Goal: Task Accomplishment & Management: Use online tool/utility

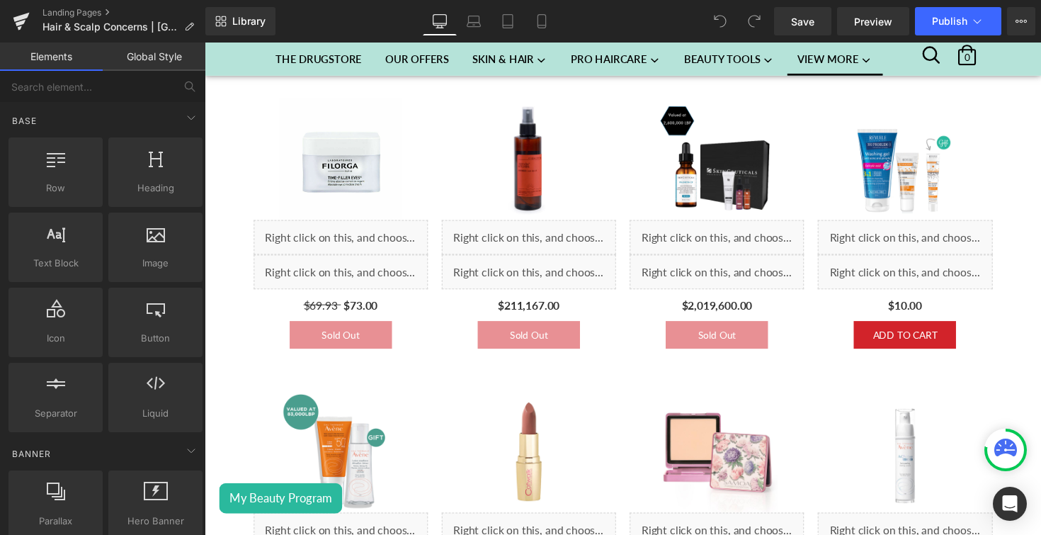
scroll to position [712, 0]
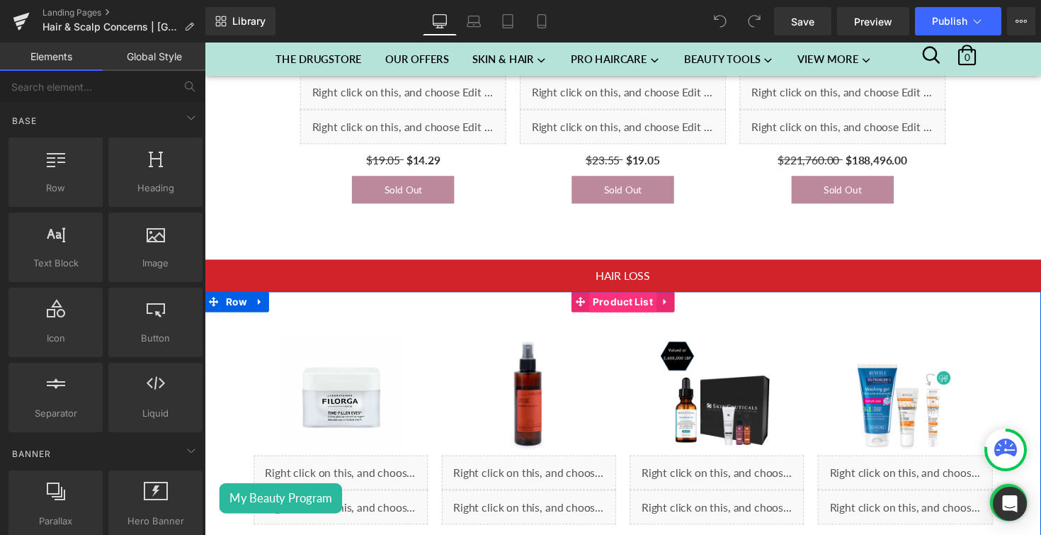
click at [632, 311] on span "Product List" at bounding box center [633, 307] width 69 height 21
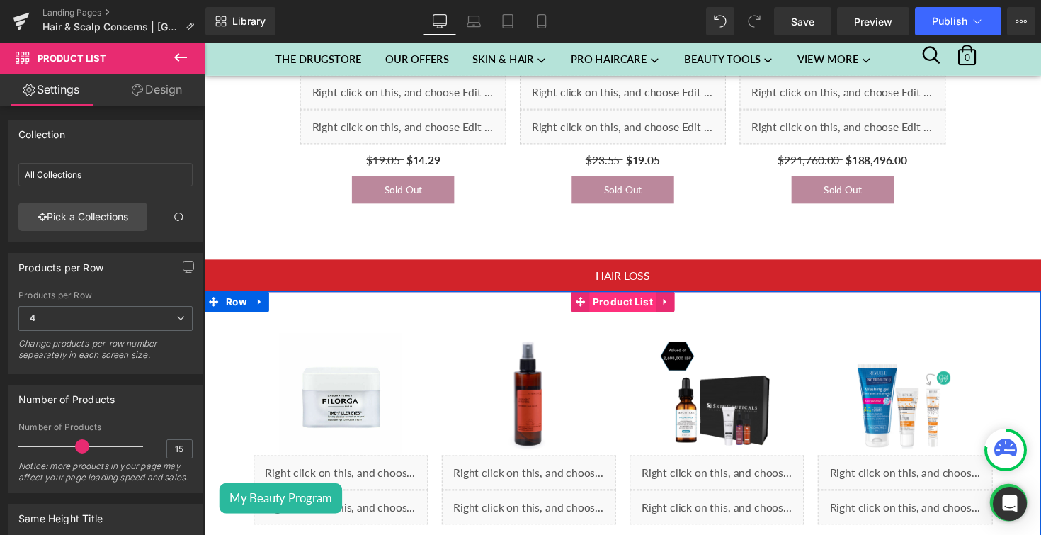
click at [632, 313] on span "Product List" at bounding box center [633, 307] width 69 height 21
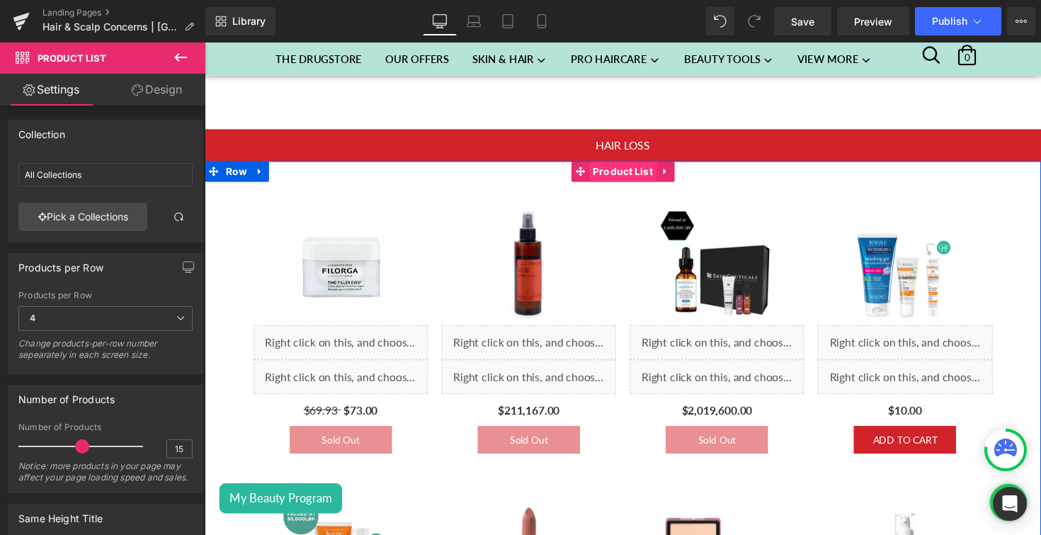
scroll to position [811, 0]
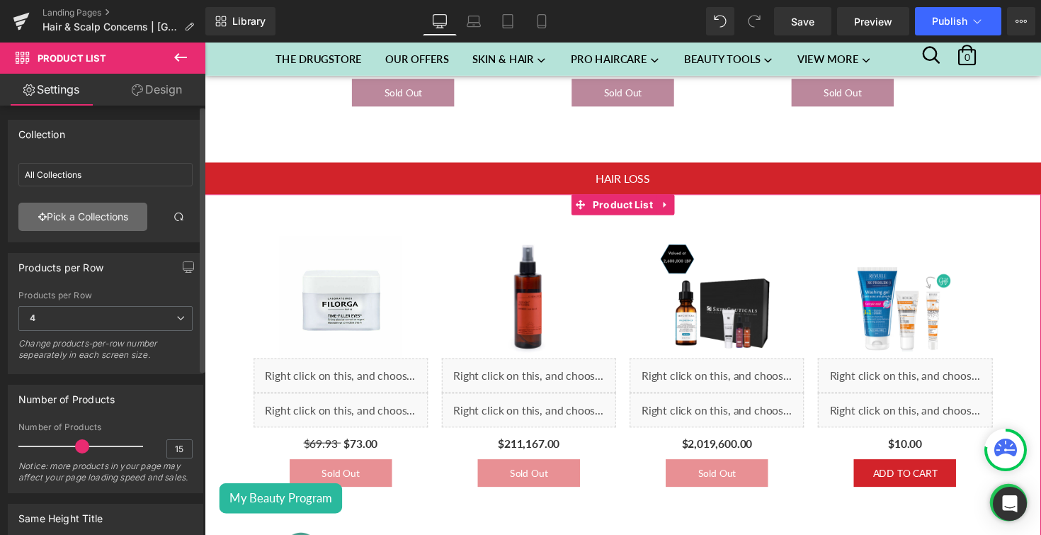
click at [77, 213] on link "Pick a Collections" at bounding box center [82, 217] width 129 height 28
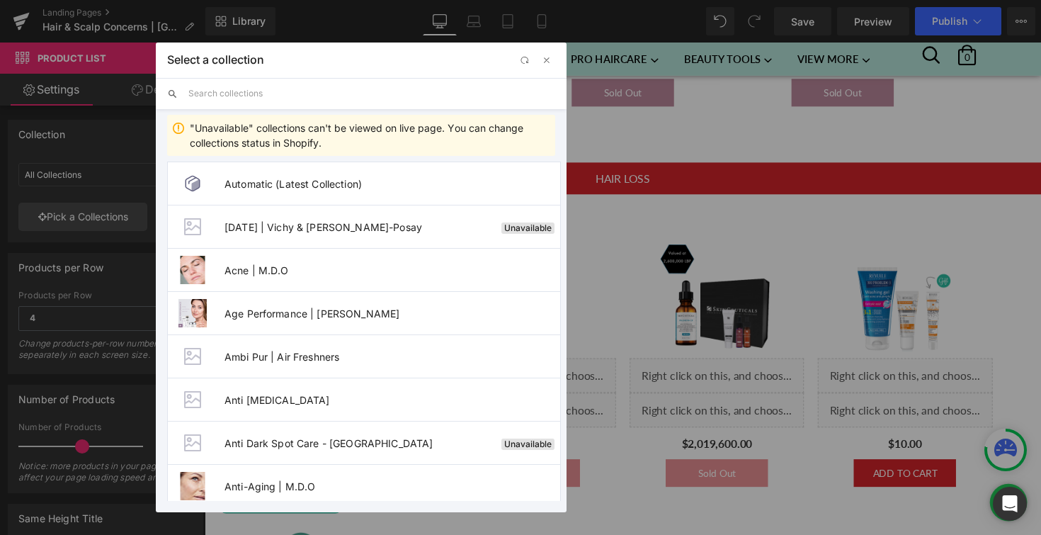
click at [270, 86] on input "text" at bounding box center [371, 93] width 367 height 31
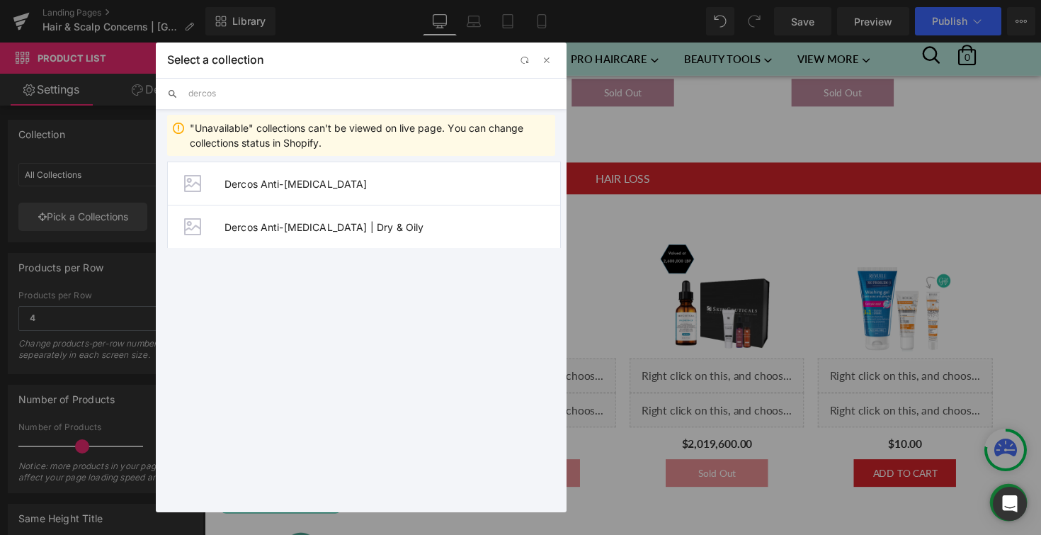
type input "dercos"
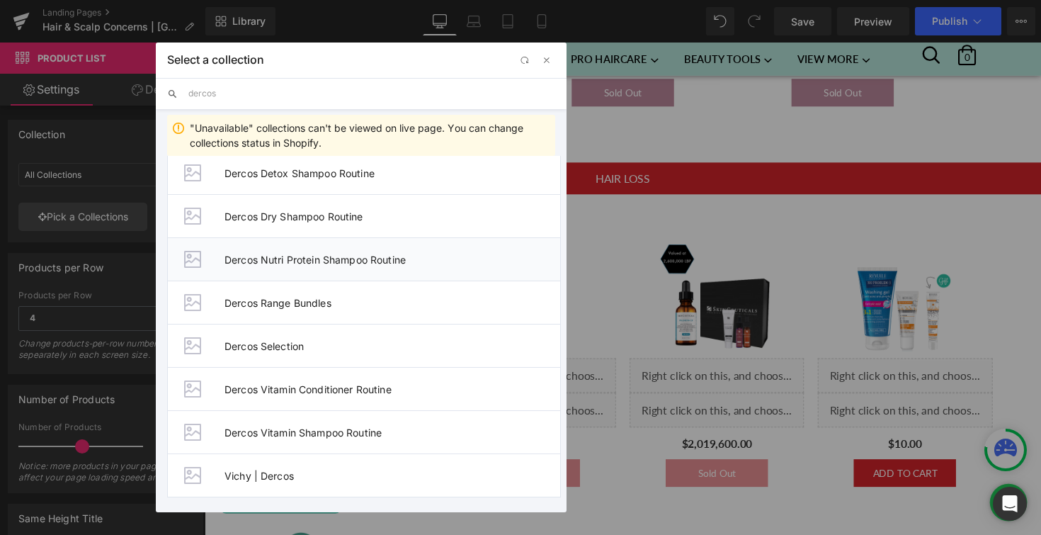
scroll to position [140, 0]
click at [370, 485] on li "Vichy | Dercos" at bounding box center [364, 475] width 394 height 44
type input "Vichy | Dercos"
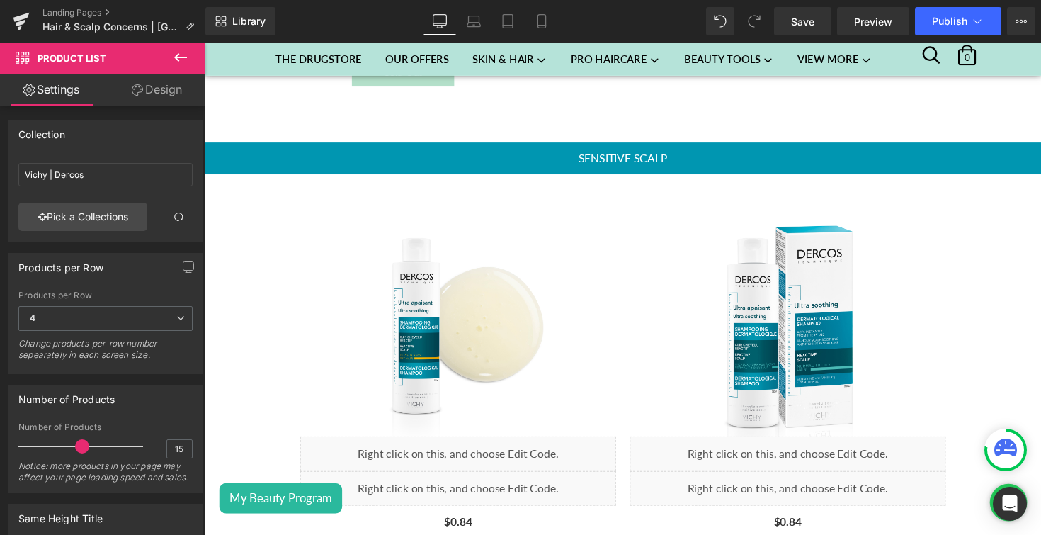
scroll to position [2899, 0]
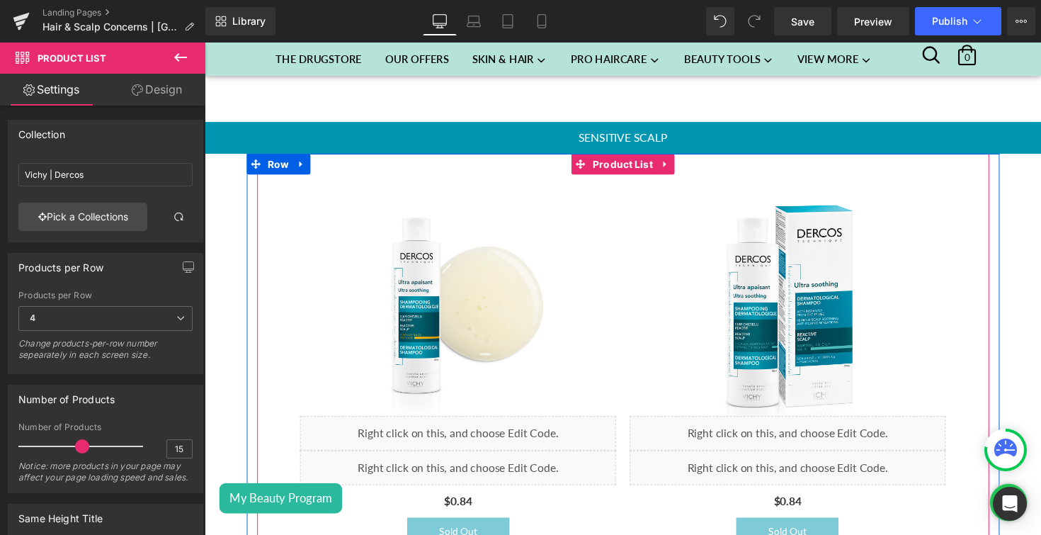
click at [631, 182] on div "(P) Image Liquid Liquid $0.84 (P) Price Sold Out (P) Cart Button Product" at bounding box center [464, 378] width 338 height 401
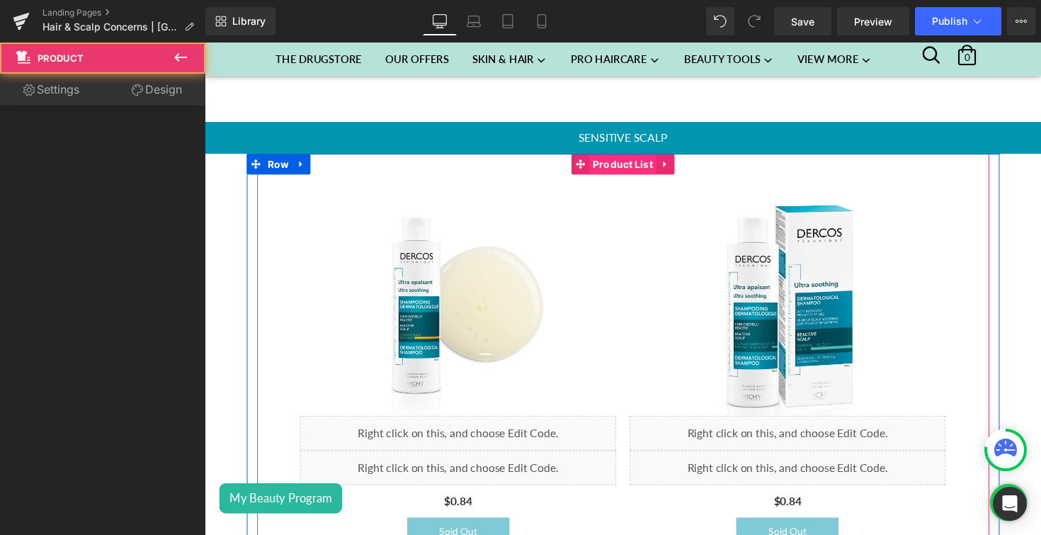
click at [635, 167] on span "Product List" at bounding box center [633, 166] width 69 height 21
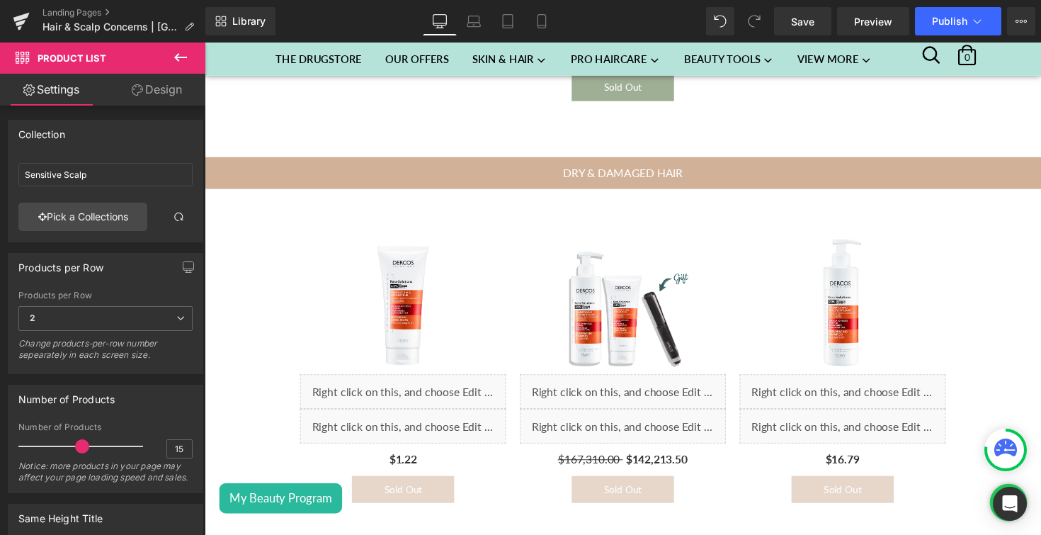
scroll to position [3971, 0]
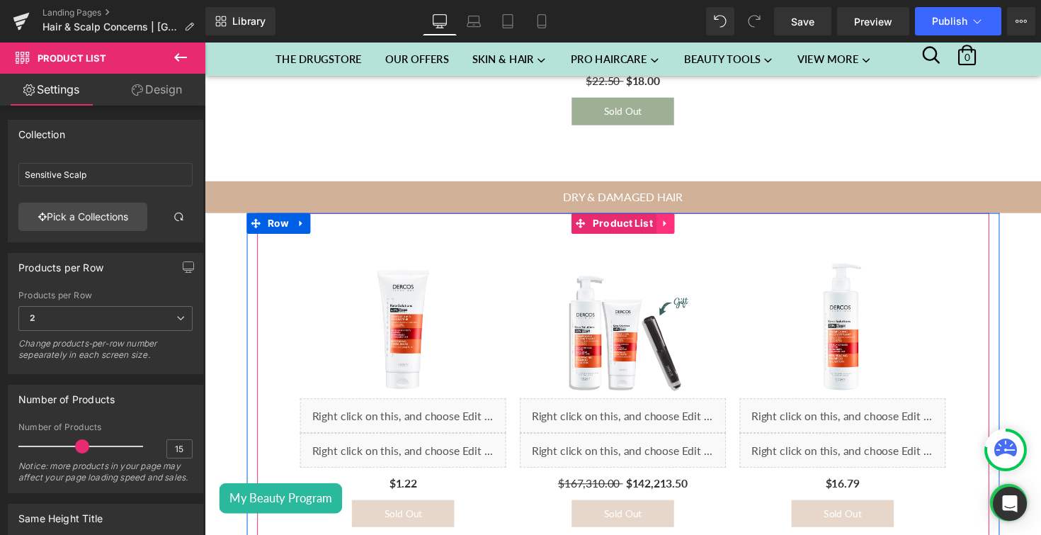
click at [675, 231] on icon at bounding box center [676, 227] width 10 height 11
click at [690, 230] on icon at bounding box center [685, 228] width 10 height 10
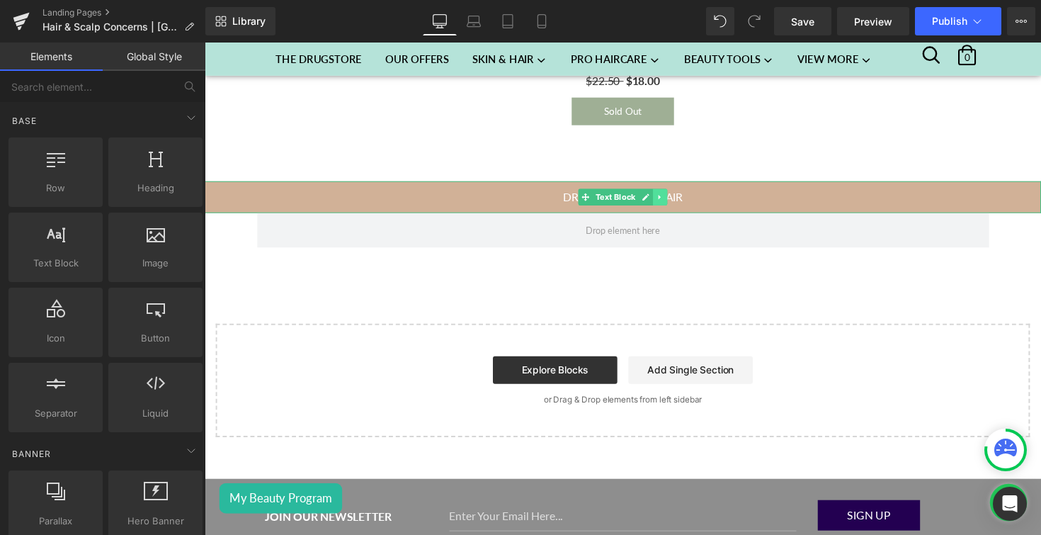
click at [676, 204] on link at bounding box center [671, 201] width 15 height 17
click at [679, 204] on icon at bounding box center [679, 201] width 8 height 8
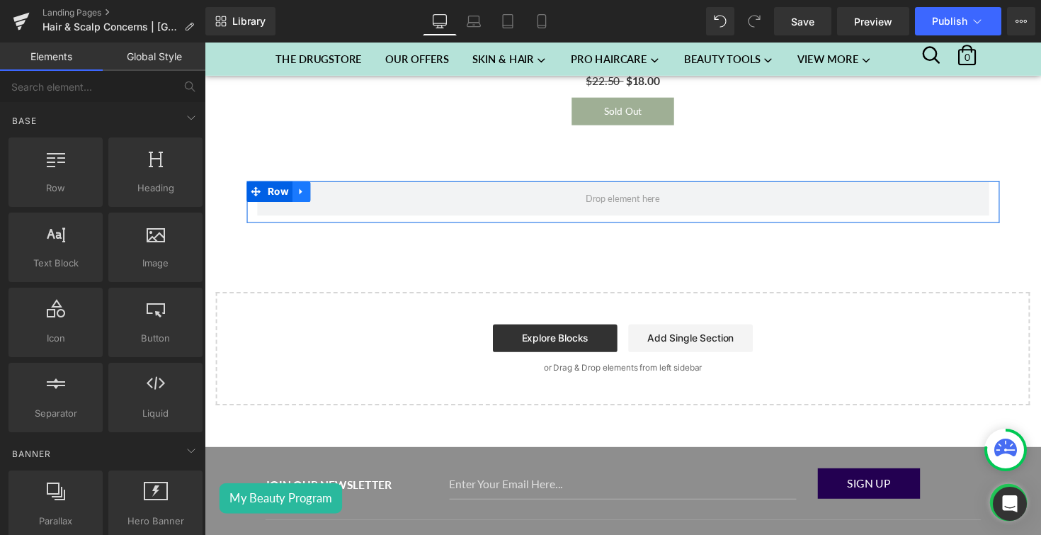
click at [306, 194] on icon at bounding box center [304, 195] width 10 height 11
click at [337, 198] on icon at bounding box center [341, 195] width 10 height 10
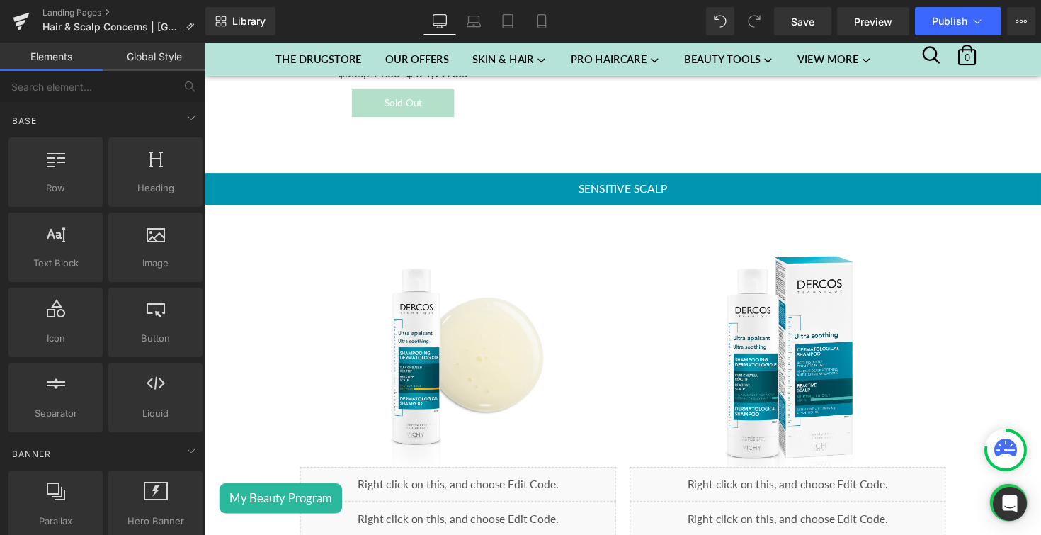
scroll to position [2828, 0]
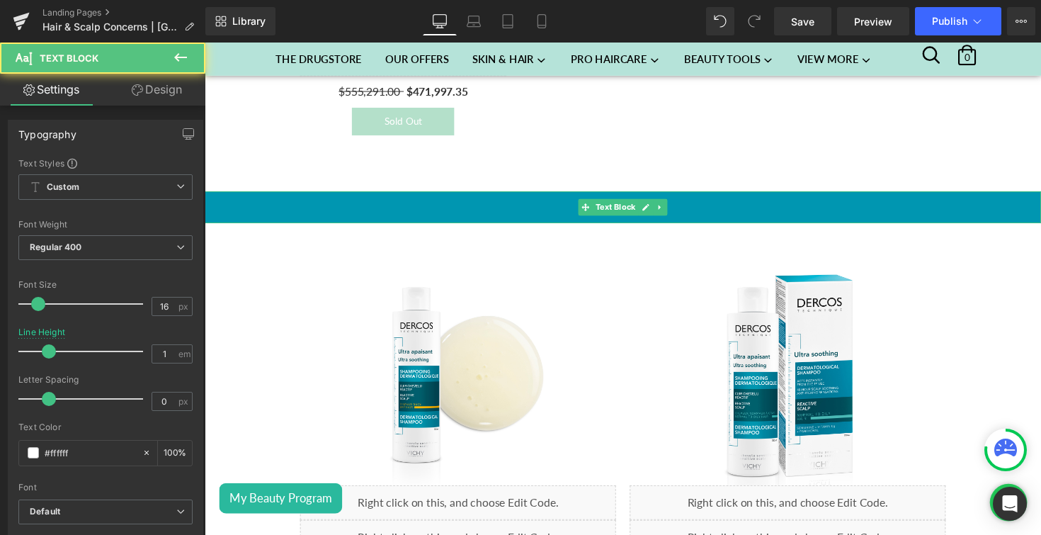
click at [690, 210] on p "SENSITIVE SCALP" at bounding box center [633, 210] width 857 height 11
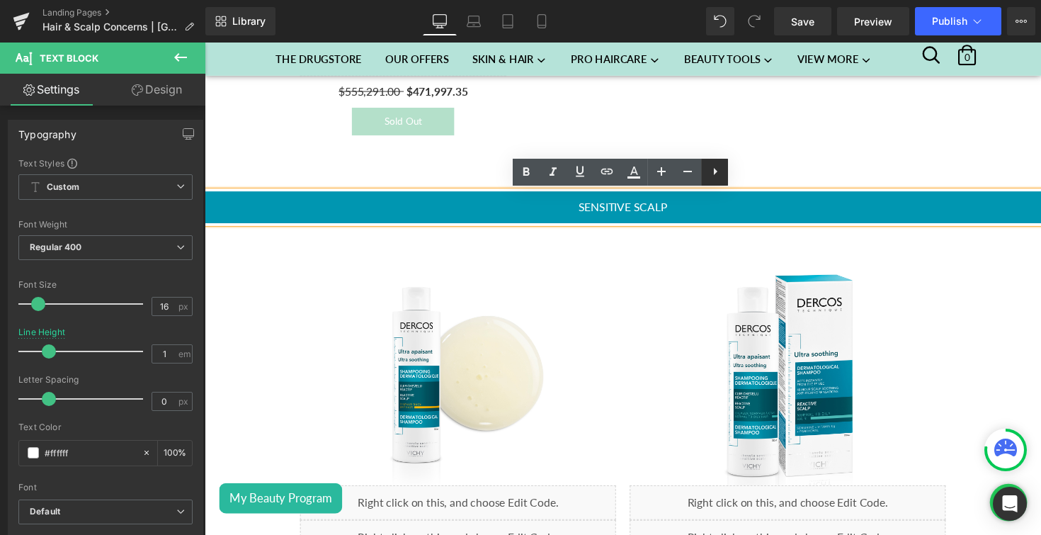
click at [724, 173] on link at bounding box center [714, 172] width 27 height 27
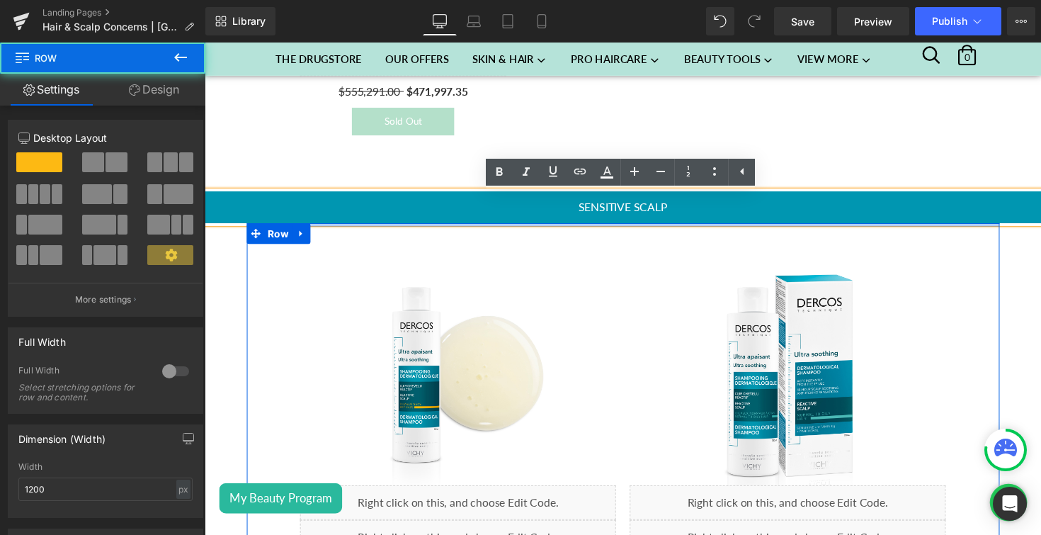
click at [728, 229] on div at bounding box center [633, 229] width 771 height 4
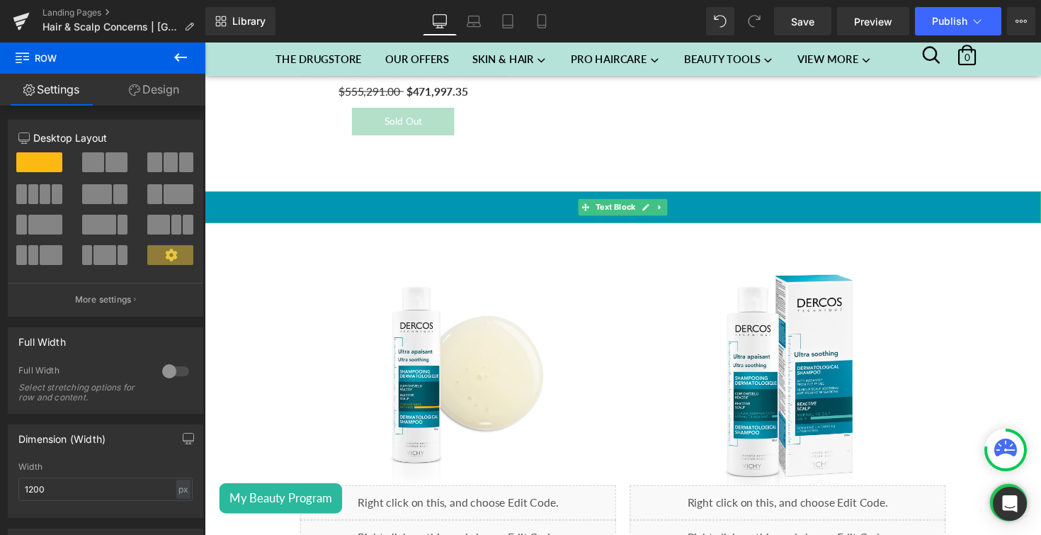
drag, startPoint x: 662, startPoint y: 204, endPoint x: 683, endPoint y: 212, distance: 22.2
click at [683, 212] on div "SENSITIVE SCALP Text Block" at bounding box center [633, 211] width 857 height 33
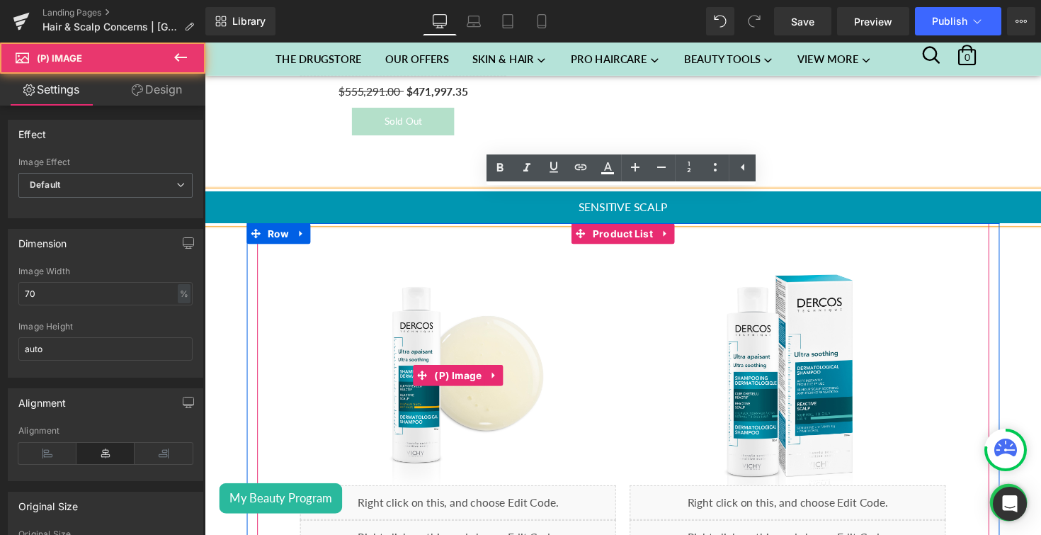
click at [547, 336] on img at bounding box center [464, 383] width 227 height 227
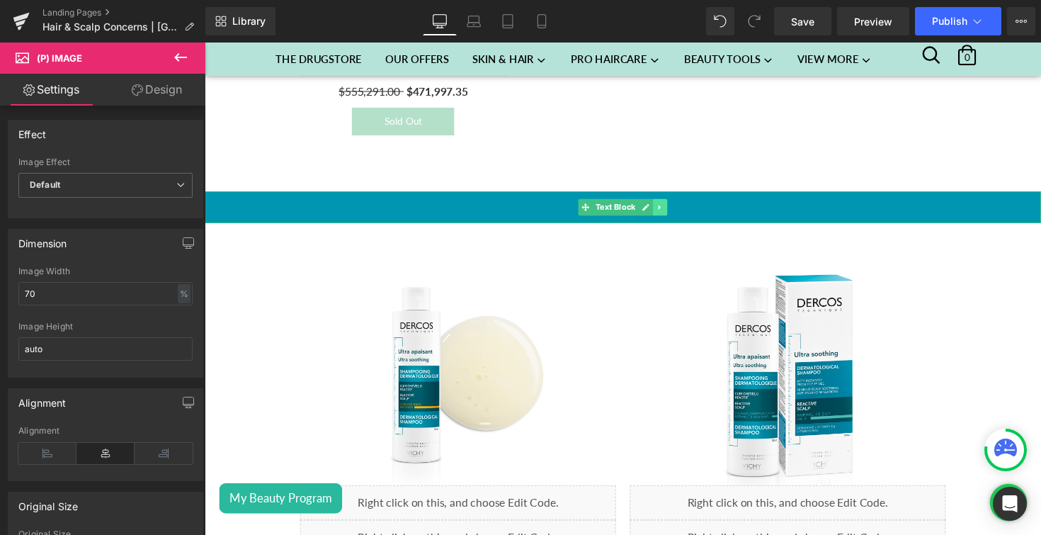
click at [673, 207] on icon at bounding box center [671, 211] width 8 height 8
click at [683, 212] on link at bounding box center [678, 211] width 15 height 17
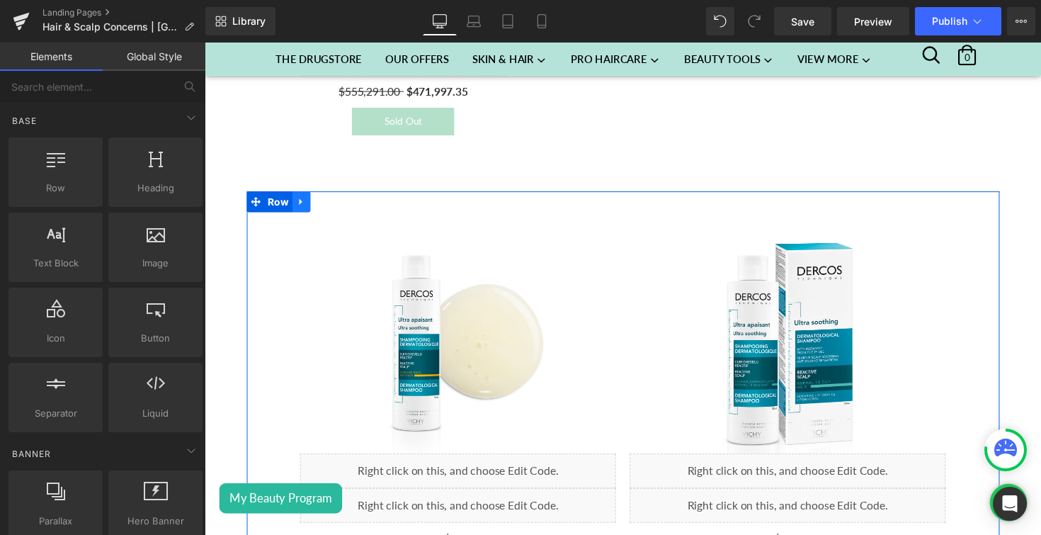
click at [307, 209] on icon at bounding box center [304, 205] width 10 height 11
click at [343, 208] on icon at bounding box center [341, 205] width 10 height 10
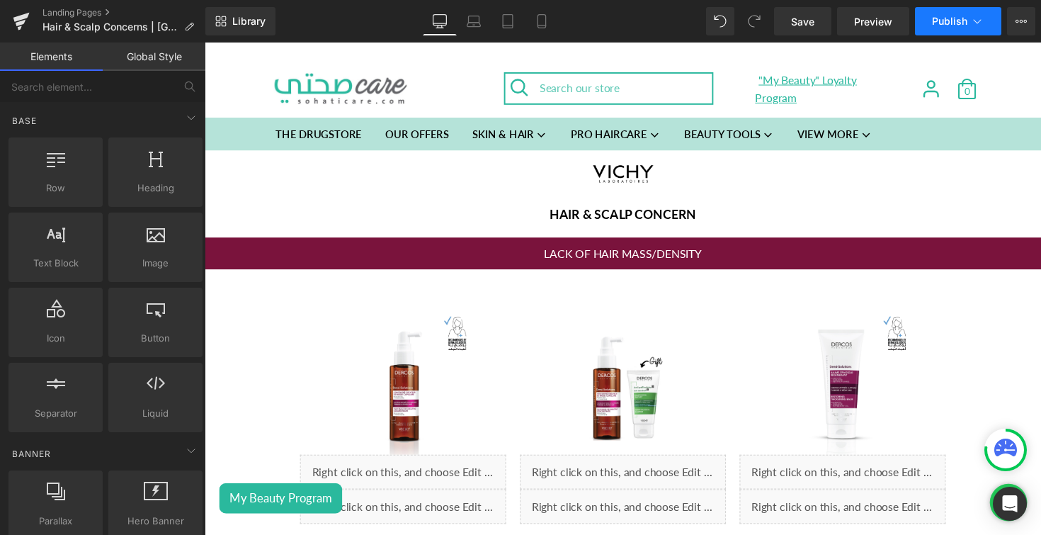
click at [948, 24] on span "Publish" at bounding box center [949, 21] width 35 height 11
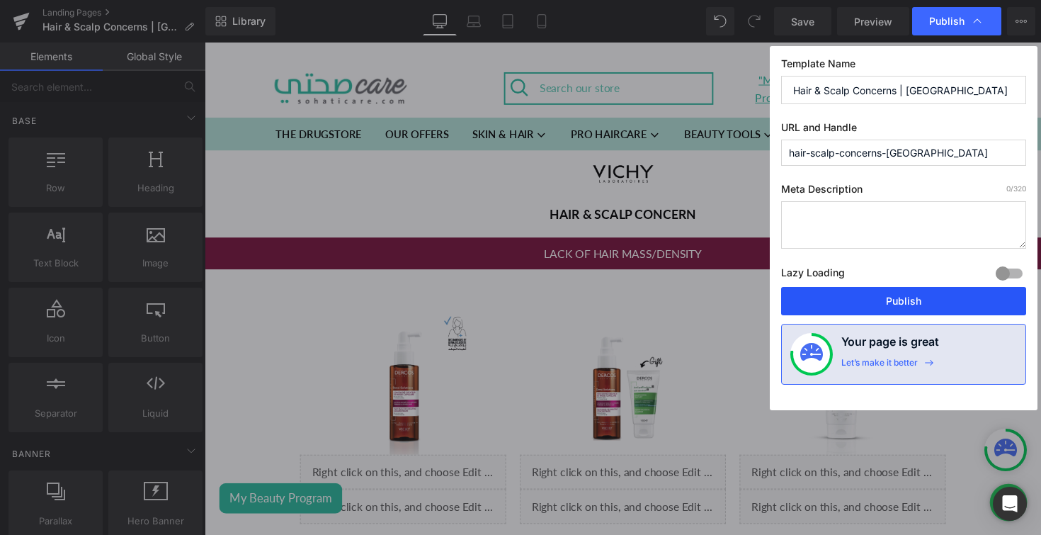
click at [894, 296] on button "Publish" at bounding box center [903, 301] width 245 height 28
